Goal: Navigation & Orientation: Understand site structure

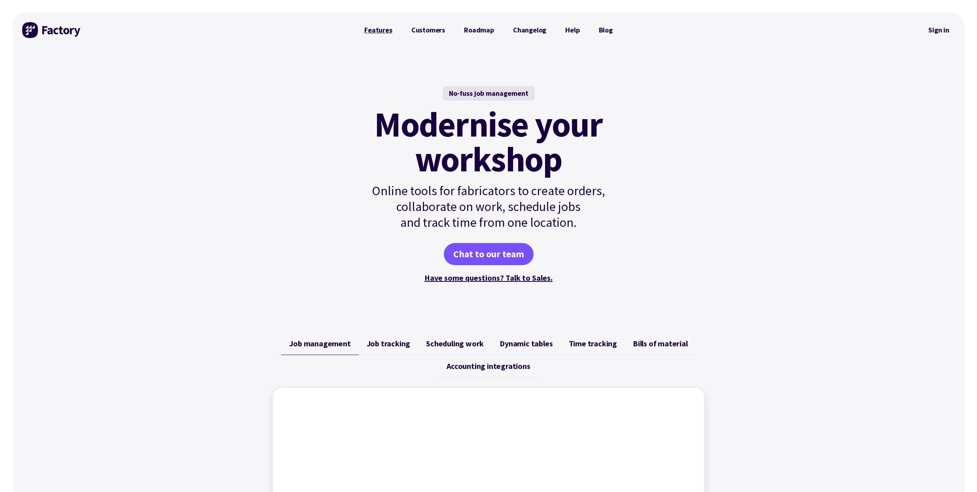
click at [389, 34] on link "Features" at bounding box center [378, 30] width 47 height 16
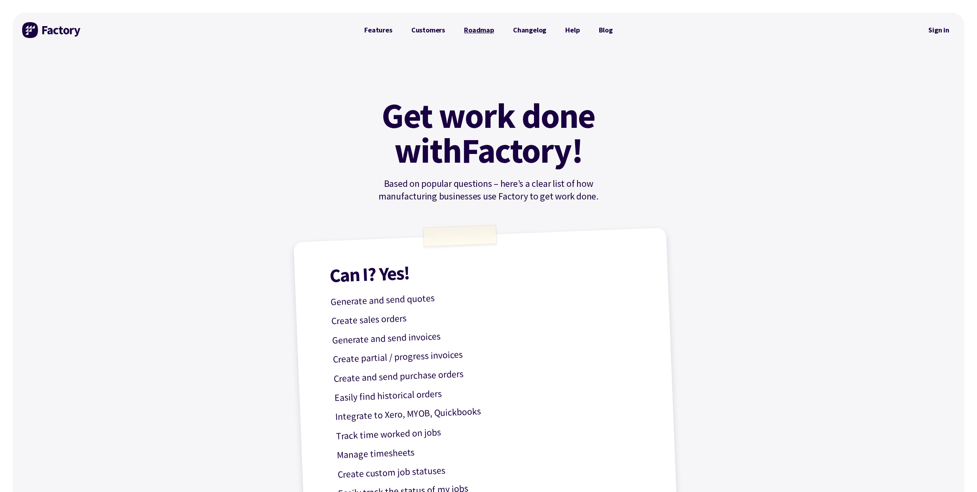
click at [485, 34] on link "Roadmap" at bounding box center [479, 30] width 49 height 16
click at [537, 31] on link "Changelog" at bounding box center [530, 30] width 52 height 16
click at [575, 30] on link "Help" at bounding box center [572, 30] width 33 height 16
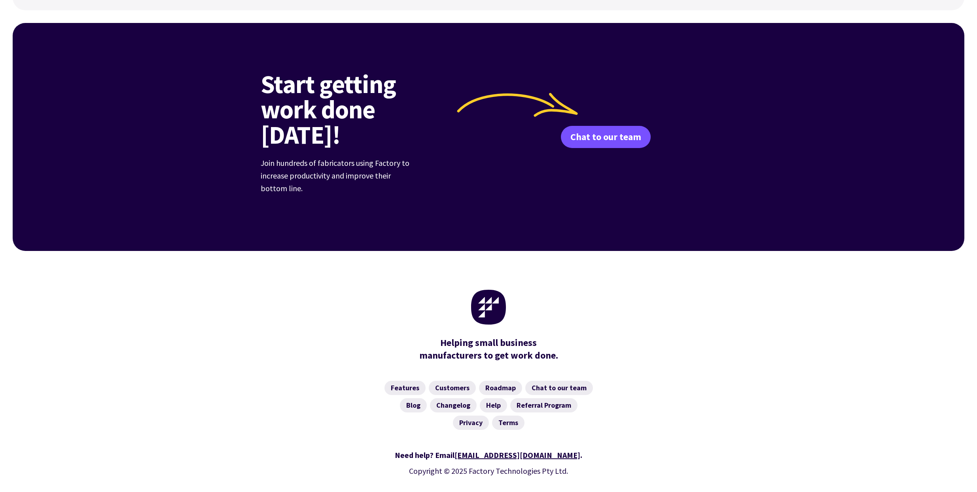
scroll to position [1101, 0]
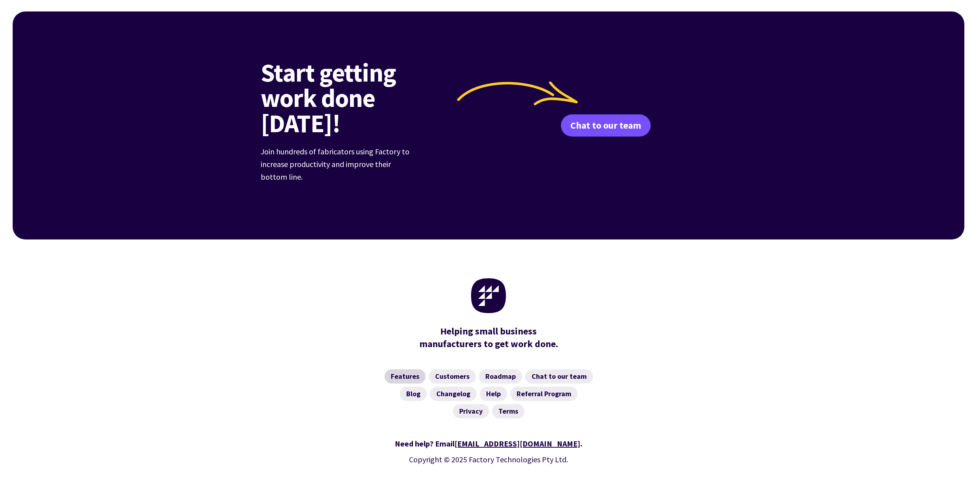
click at [408, 369] on link "Features" at bounding box center [405, 376] width 41 height 14
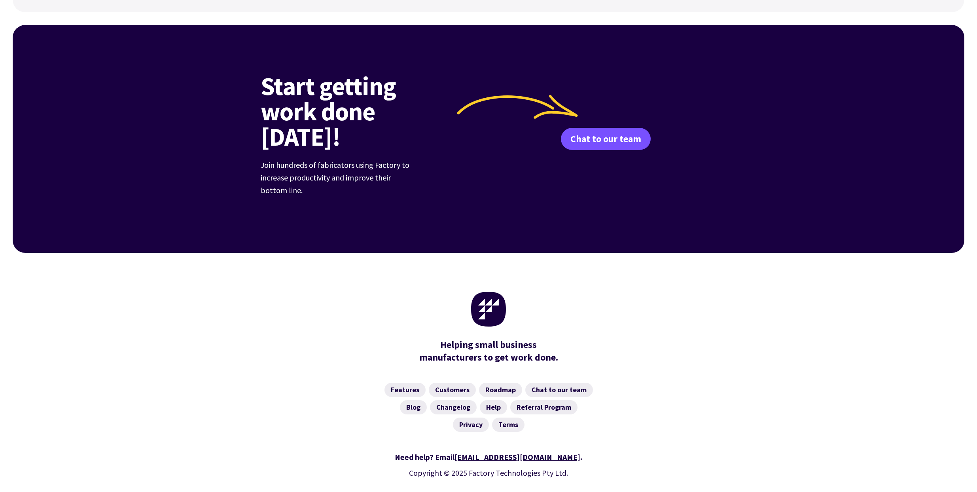
scroll to position [1101, 0]
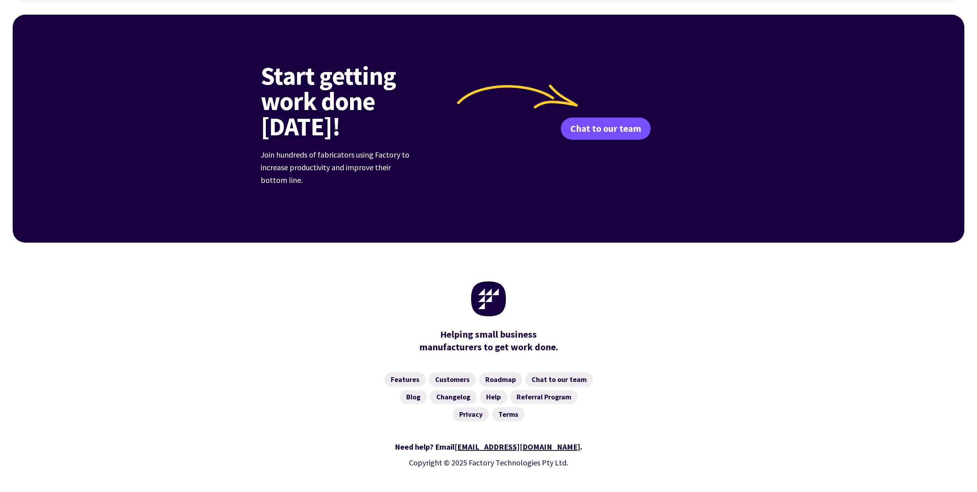
scroll to position [1101, 0]
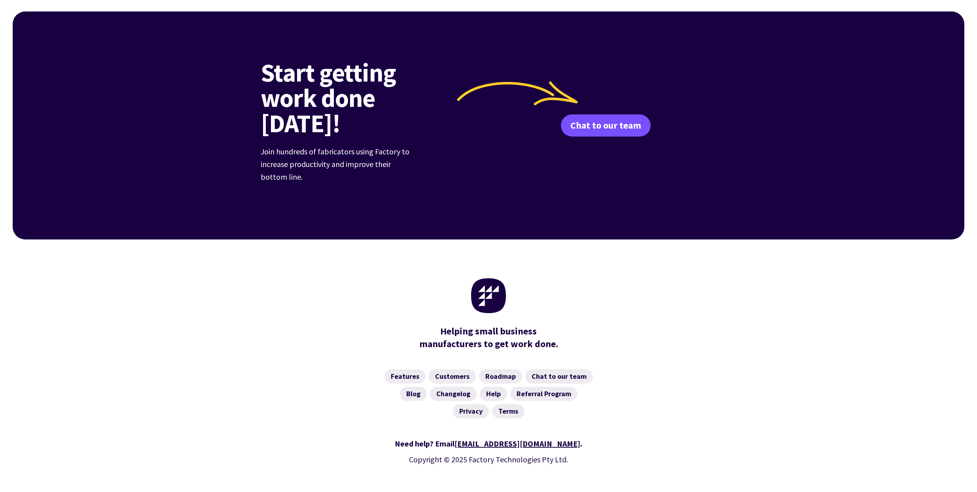
click at [637, 437] on div "Need help? Email hello@factory.app ." at bounding box center [489, 443] width 456 height 13
click at [449, 369] on link "Customers" at bounding box center [452, 376] width 47 height 14
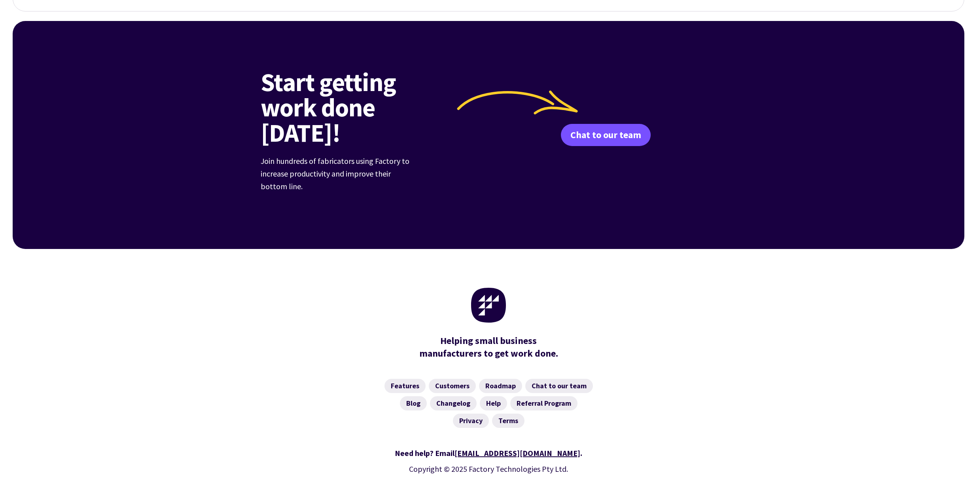
scroll to position [2960, 0]
